Goal: Check status

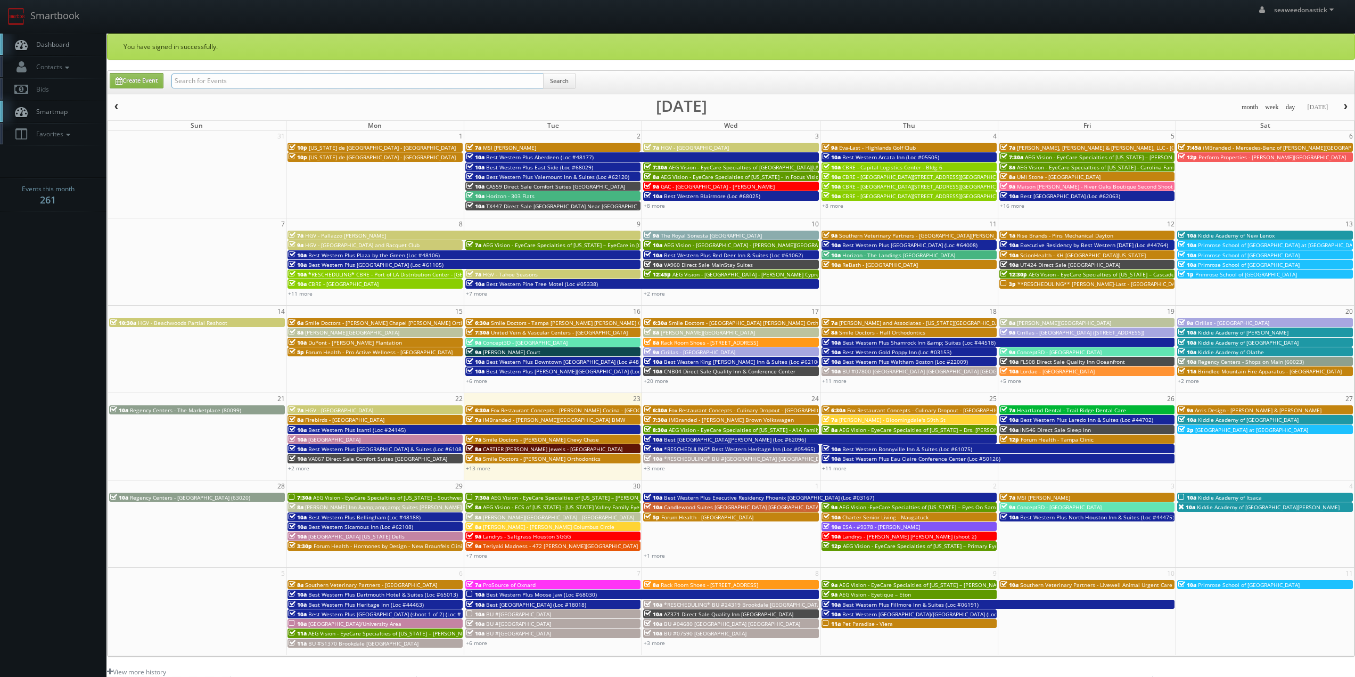
click at [260, 74] on input "text" at bounding box center [357, 80] width 372 height 15
paste input "The Royal Sonesta Portland Downtown"
type input "The Royal Sonesta Portland Downtown"
click at [578, 80] on div "The Royal Sonesta Portland Downtown Search" at bounding box center [373, 83] width 420 height 21
click at [568, 80] on button "Search" at bounding box center [559, 81] width 32 height 16
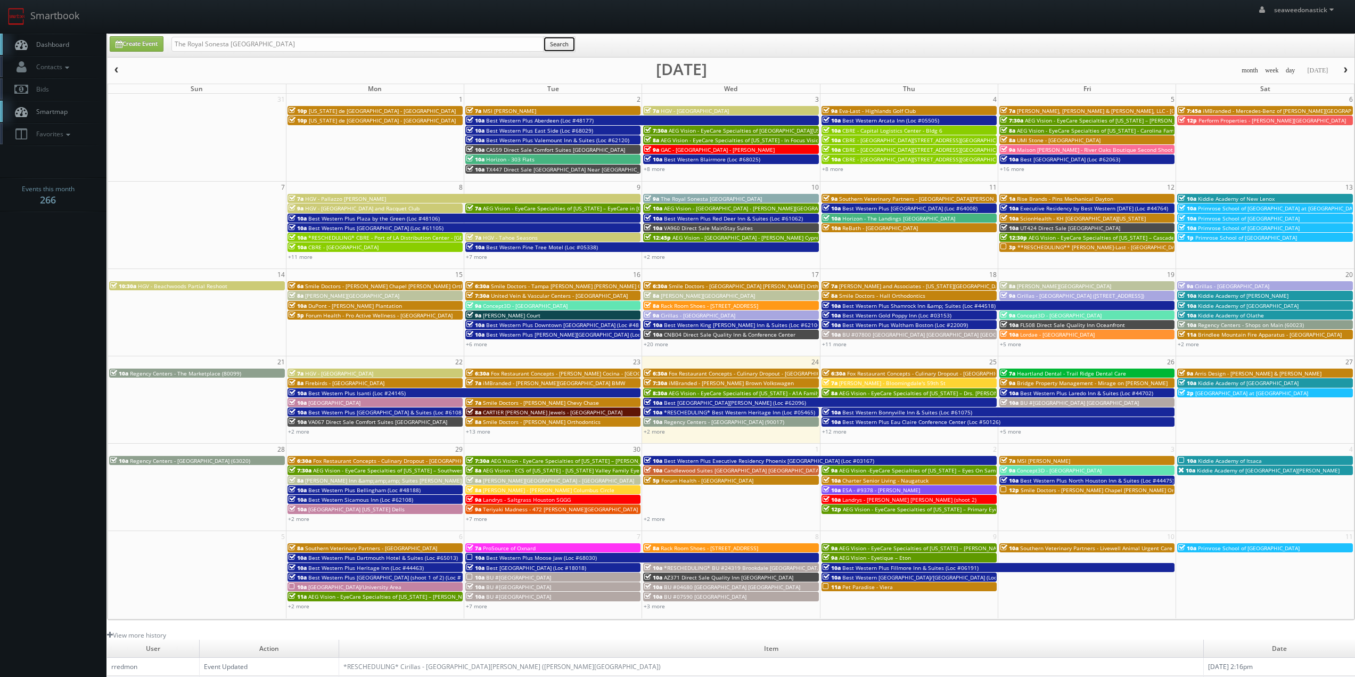
click at [552, 47] on button "Search" at bounding box center [559, 44] width 32 height 16
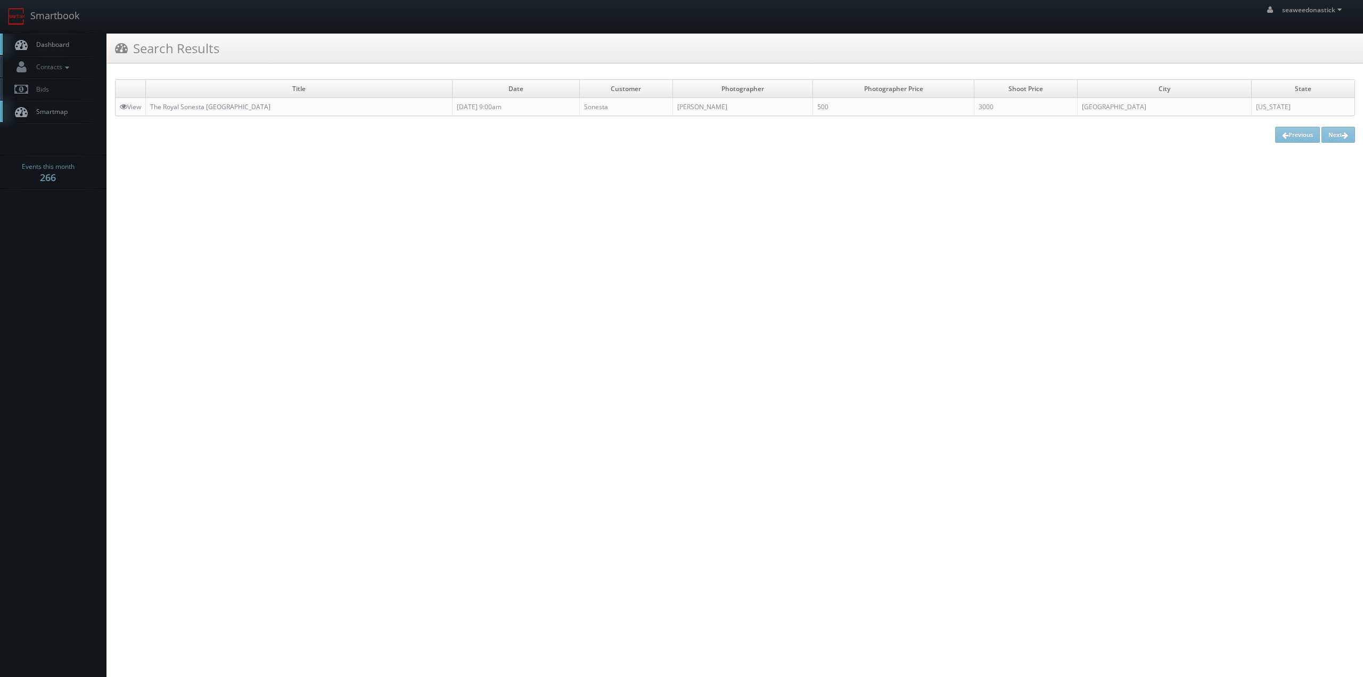
click at [236, 113] on td "The Royal Sonesta [GEOGRAPHIC_DATA]" at bounding box center [299, 107] width 307 height 18
click at [236, 105] on link "The Royal Sonesta [GEOGRAPHIC_DATA]" at bounding box center [210, 106] width 120 height 9
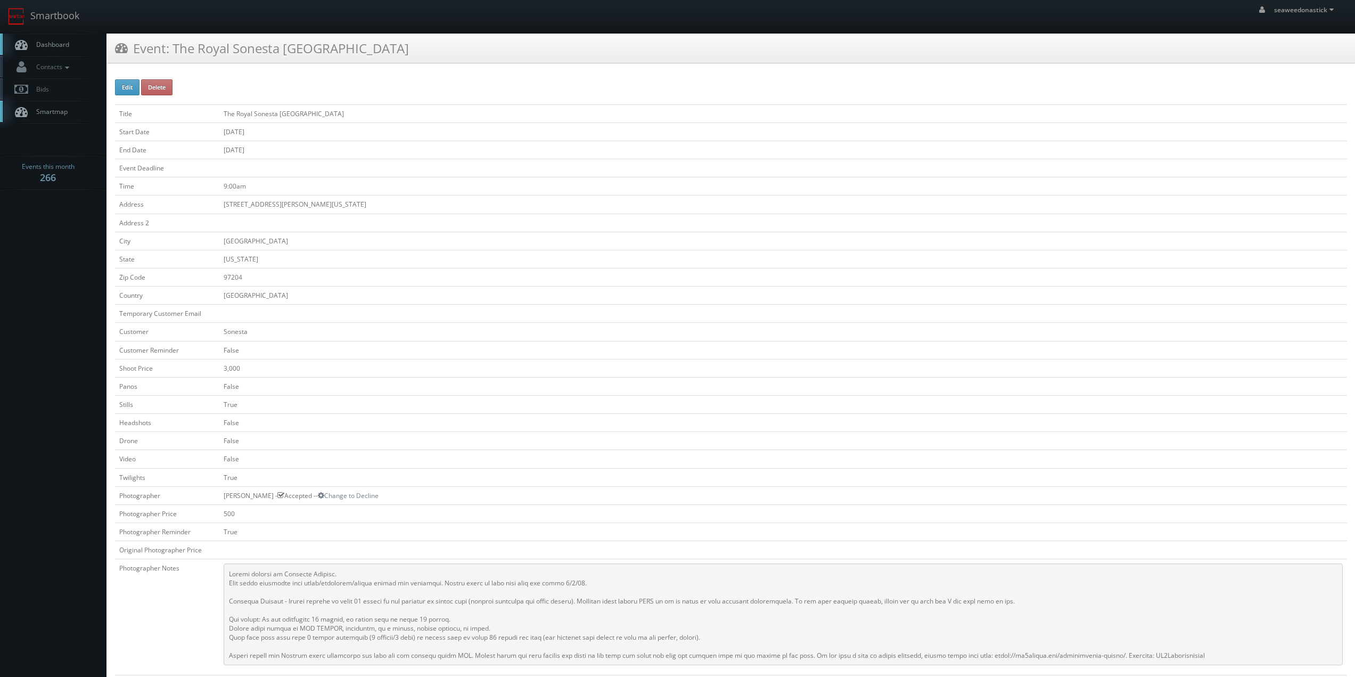
click at [44, 51] on link "Dashboard" at bounding box center [53, 45] width 106 height 22
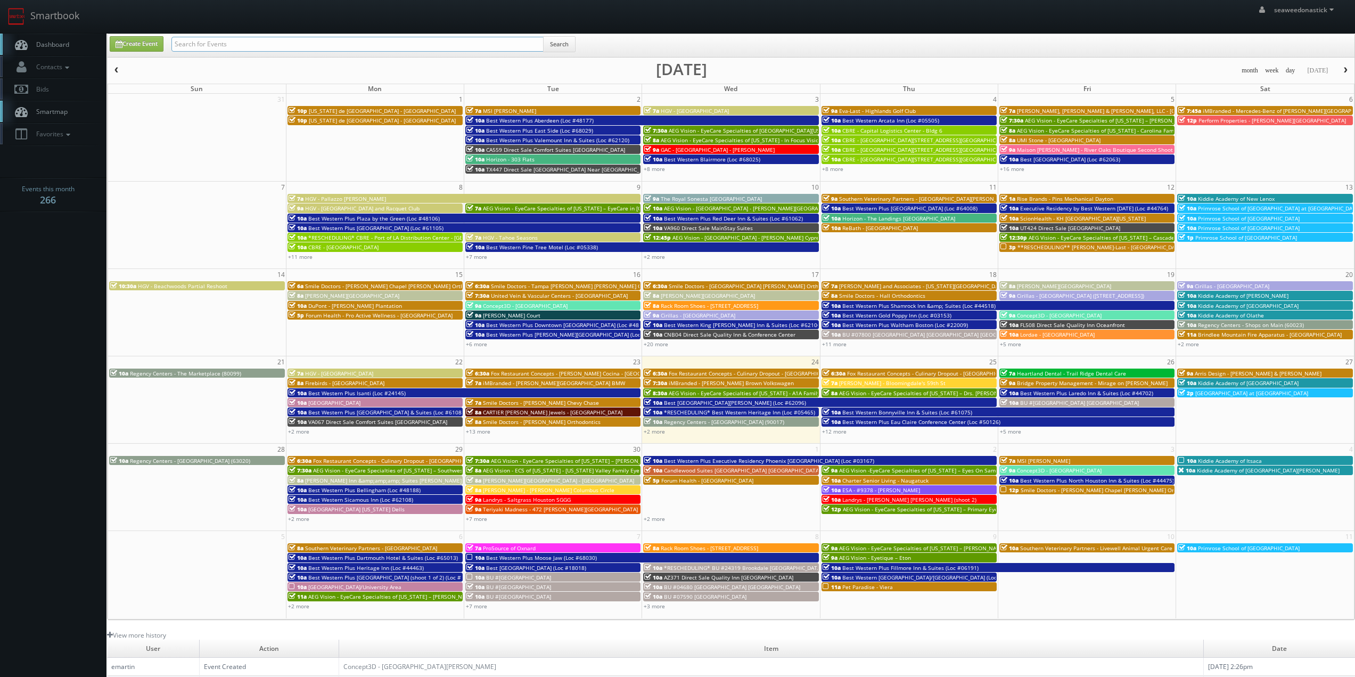
click at [186, 46] on input "text" at bounding box center [357, 44] width 372 height 15
type input "brindlee"
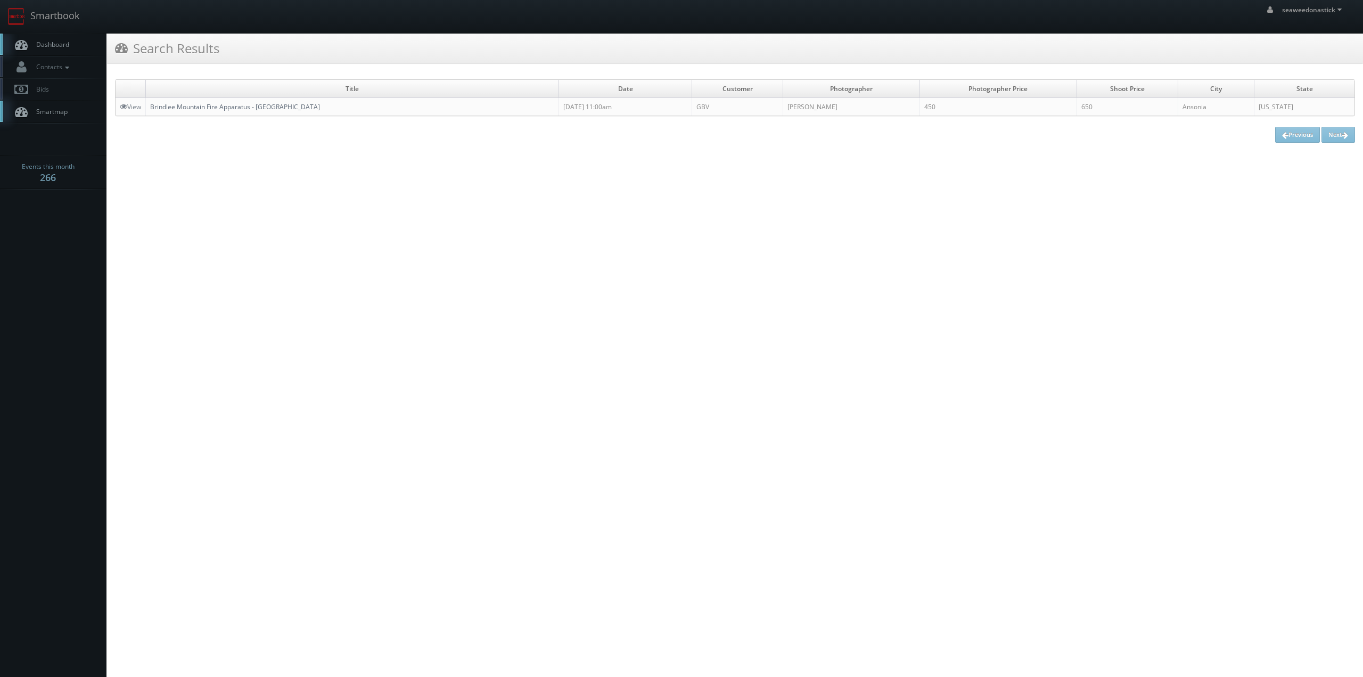
click at [235, 106] on link "Brindlee Mountain Fire Apparatus - [GEOGRAPHIC_DATA]" at bounding box center [235, 106] width 170 height 9
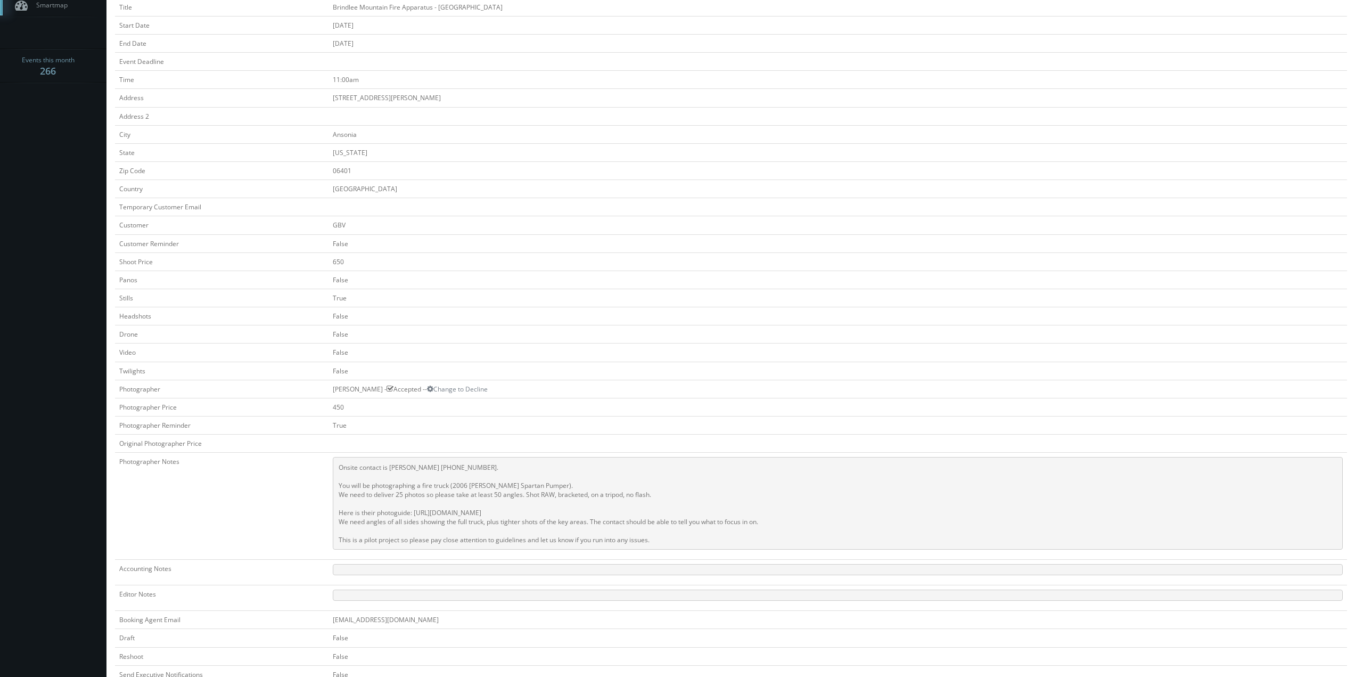
scroll to position [53, 0]
